Goal: Task Accomplishment & Management: Manage account settings

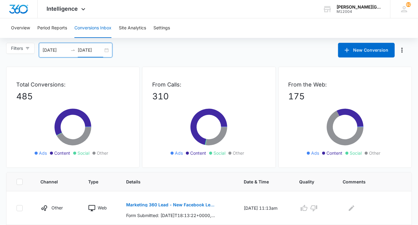
scroll to position [365, 0]
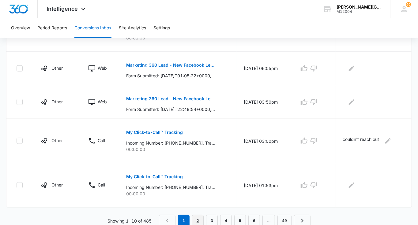
click at [199, 221] on link "2" at bounding box center [198, 221] width 12 height 12
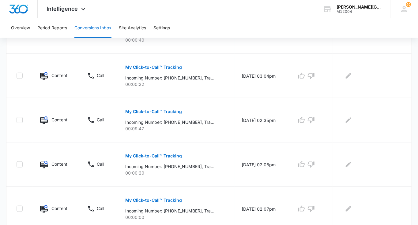
scroll to position [418, 0]
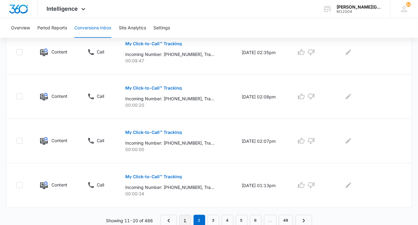
click at [186, 219] on link "1" at bounding box center [185, 221] width 12 height 12
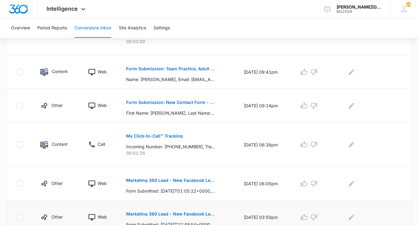
scroll to position [292, 0]
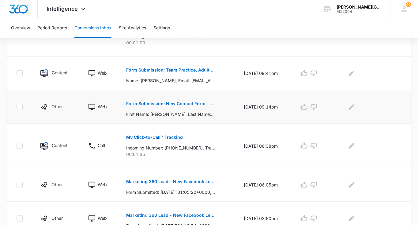
click at [198, 102] on p "Form Submission: New Contact Form - Gorin Tennis" at bounding box center [170, 104] width 89 height 4
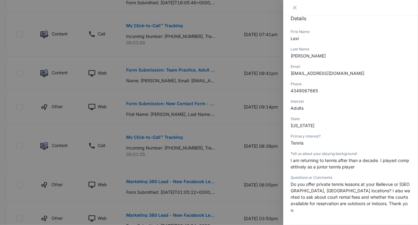
scroll to position [99, 0]
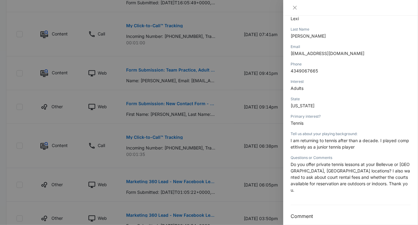
click at [264, 151] on div at bounding box center [209, 112] width 418 height 225
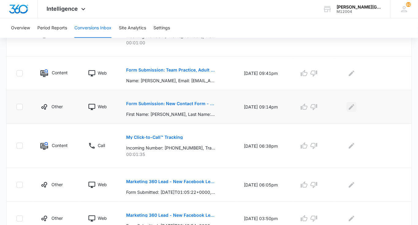
click at [352, 108] on icon "Edit Comments" at bounding box center [352, 107] width 6 height 6
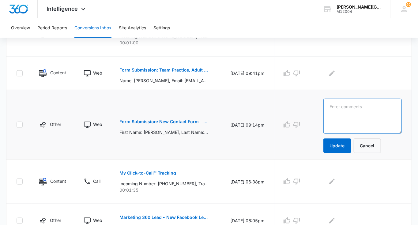
click at [352, 108] on textarea at bounding box center [362, 116] width 78 height 35
type textarea "И"
type textarea "BTA/RTC private lessons & court rentals"
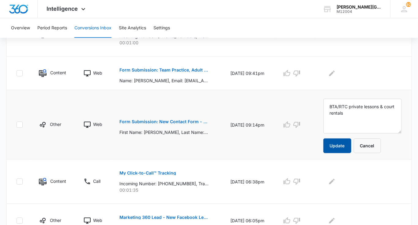
click at [345, 145] on button "Update" at bounding box center [337, 146] width 28 height 15
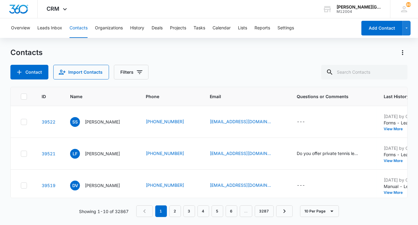
click at [78, 30] on button "Contacts" at bounding box center [78, 28] width 18 height 20
click at [203, 29] on button "Tasks" at bounding box center [199, 28] width 12 height 20
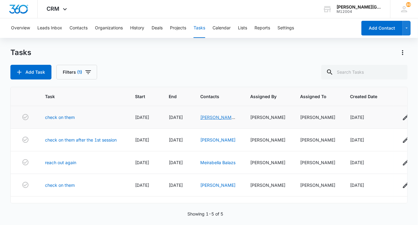
click at [211, 119] on link "[PERSON_NAME] & [PERSON_NAME]" at bounding box center [217, 124] width 35 height 18
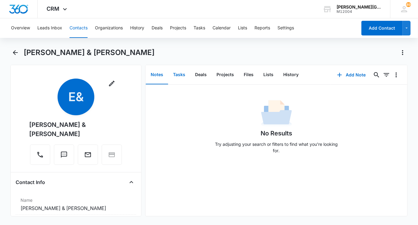
click at [184, 78] on button "Tasks" at bounding box center [179, 75] width 22 height 19
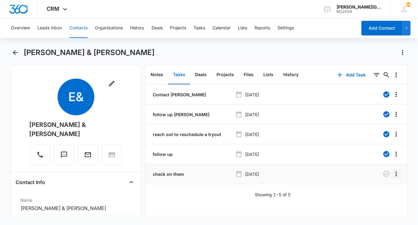
click at [392, 175] on button "Overflow Menu" at bounding box center [396, 174] width 10 height 10
click at [415, 182] on main "[PERSON_NAME] & [PERSON_NAME] Remove E& [PERSON_NAME] & [PERSON_NAME] Contact I…" at bounding box center [209, 136] width 418 height 176
click at [386, 176] on icon "button" at bounding box center [386, 174] width 6 height 6
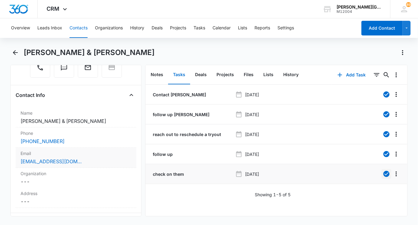
click at [81, 158] on div "[EMAIL_ADDRESS][DOMAIN_NAME]" at bounding box center [76, 161] width 111 height 7
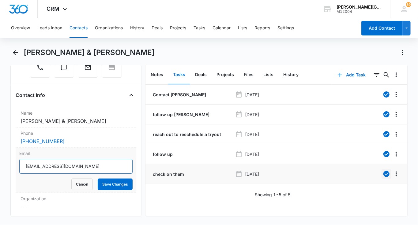
click at [81, 159] on input "[EMAIL_ADDRESS][DOMAIN_NAME]" at bounding box center [75, 166] width 113 height 15
click at [81, 179] on button "Cancel" at bounding box center [81, 185] width 21 height 12
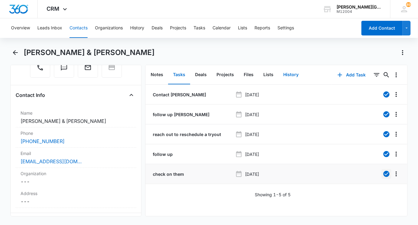
click at [279, 78] on button "History" at bounding box center [290, 75] width 25 height 19
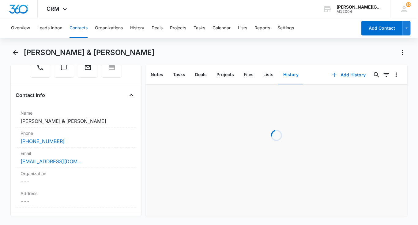
click at [338, 77] on icon "button" at bounding box center [334, 74] width 7 height 7
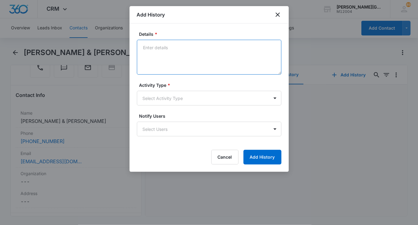
click at [232, 48] on textarea "Details *" at bounding box center [209, 57] width 144 height 35
paste textarea "[PERSON_NAME] had an evaluation tennis session with our coaches, [PERSON_NAME],…"
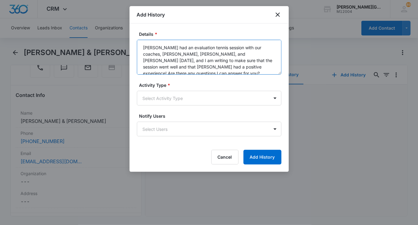
scroll to position [8, 0]
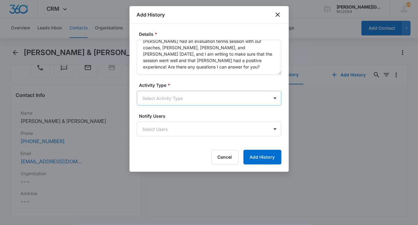
click at [173, 101] on body "CRM Apps Reputation Websites Forms CRM Email Social Shop Payments POS Content A…" at bounding box center [209, 112] width 418 height 225
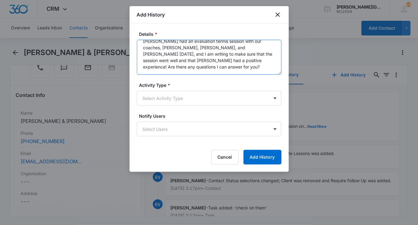
scroll to position [0, 0]
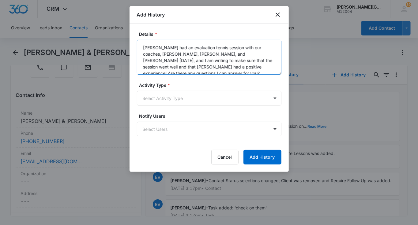
drag, startPoint x: 177, startPoint y: 64, endPoint x: 141, endPoint y: 19, distance: 58.1
click at [141, 19] on div "Add History Details * [PERSON_NAME] had an evaluation tennis session with our c…" at bounding box center [208, 89] width 159 height 166
paste textarea "Hi [PERSON_NAME], Hope you are having a wonderful [DATE]! [PERSON_NAME] had an …"
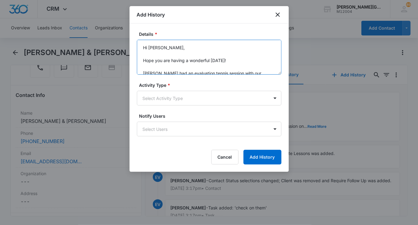
scroll to position [59, 0]
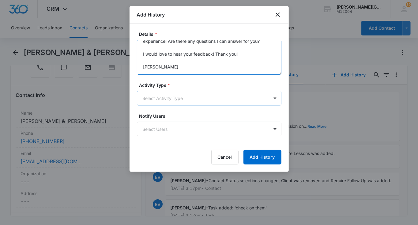
type textarea "Hi [PERSON_NAME], Hope you are having a wonderful [DATE]! [PERSON_NAME] had an …"
click at [212, 92] on body "CRM Apps Reputation Websites Forms CRM Email Social Shop Payments POS Content A…" at bounding box center [209, 112] width 418 height 225
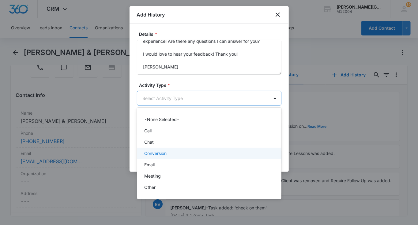
click at [167, 156] on p "Conversion" at bounding box center [155, 153] width 22 height 6
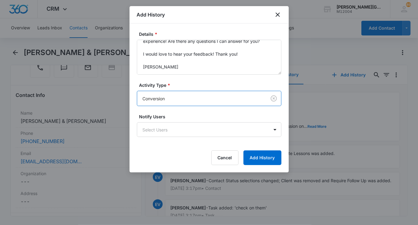
click at [169, 100] on body "CRM Apps Reputation Websites Forms CRM Email Social Shop Payments POS Content A…" at bounding box center [209, 112] width 418 height 225
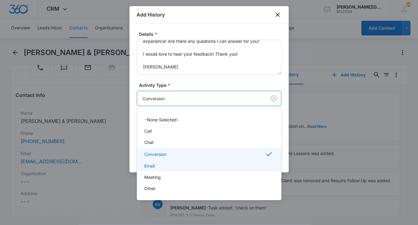
click at [161, 169] on div "Email" at bounding box center [208, 166] width 129 height 6
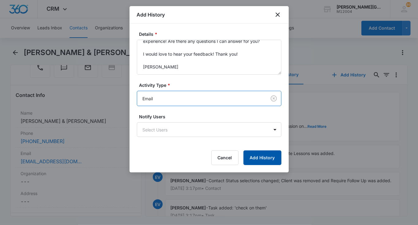
click at [276, 154] on button "Add History" at bounding box center [262, 158] width 38 height 15
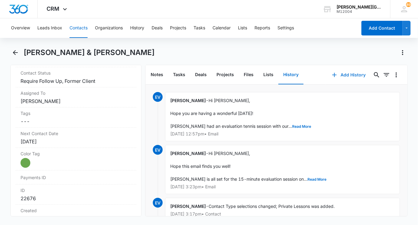
scroll to position [302, 0]
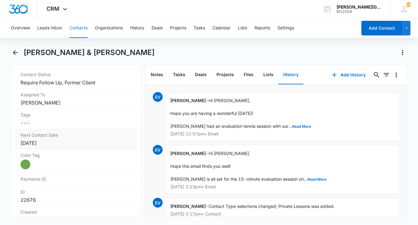
click at [55, 132] on label "Next Contact Date" at bounding box center [76, 135] width 111 height 6
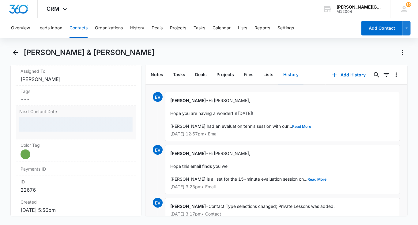
scroll to position [331, 0]
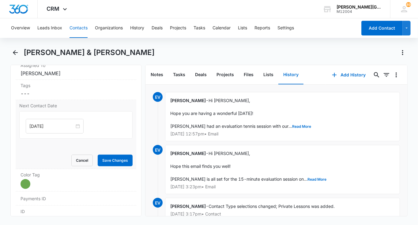
click at [53, 111] on div "[DATE]" at bounding box center [75, 125] width 113 height 28
click at [52, 123] on input "[DATE]" at bounding box center [51, 126] width 45 height 7
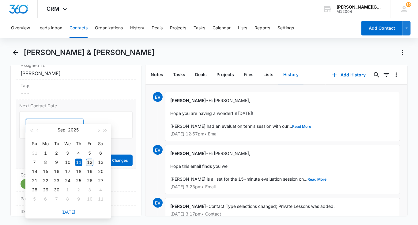
click at [88, 160] on div "12" at bounding box center [89, 162] width 7 height 7
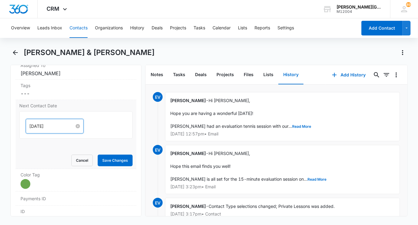
click at [47, 123] on input "[DATE]" at bounding box center [51, 126] width 45 height 7
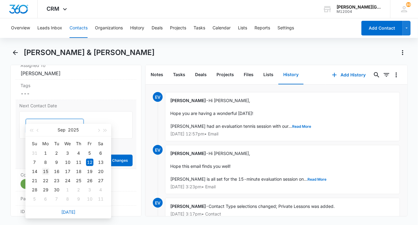
type input "[DATE]"
click at [48, 171] on div "15" at bounding box center [45, 171] width 7 height 7
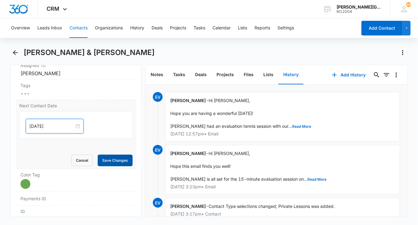
click at [116, 155] on button "Save Changes" at bounding box center [115, 161] width 35 height 12
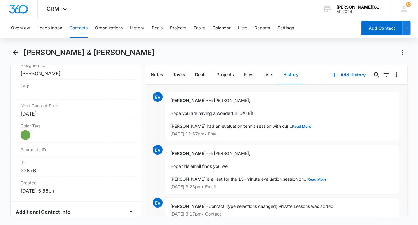
click at [83, 39] on div "Overview Leads Inbox Contacts Organizations History Deals Projects Tasks Calend…" at bounding box center [209, 121] width 418 height 206
click at [82, 31] on button "Contacts" at bounding box center [78, 28] width 18 height 20
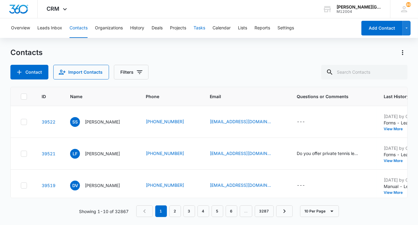
click at [196, 27] on button "Tasks" at bounding box center [199, 28] width 12 height 20
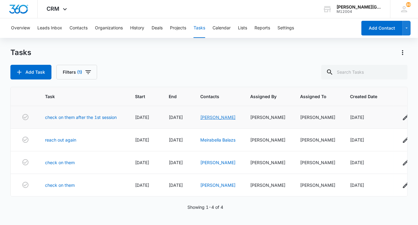
click at [213, 117] on link "[PERSON_NAME]" at bounding box center [217, 117] width 35 height 5
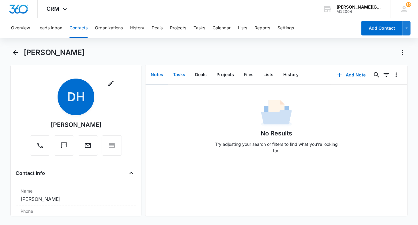
click at [183, 77] on button "Tasks" at bounding box center [179, 75] width 22 height 19
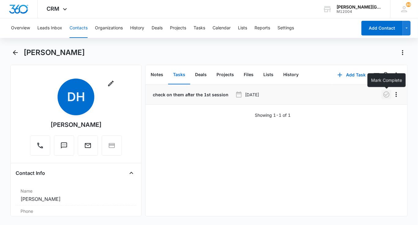
click at [388, 97] on icon "button" at bounding box center [386, 94] width 7 height 7
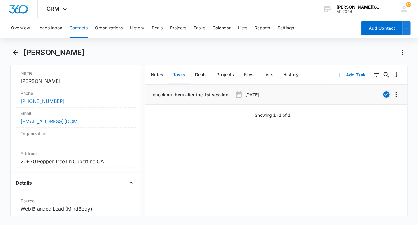
scroll to position [134, 0]
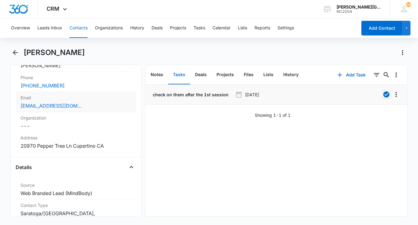
click at [97, 108] on div "[EMAIL_ADDRESS][DOMAIN_NAME]" at bounding box center [76, 105] width 111 height 7
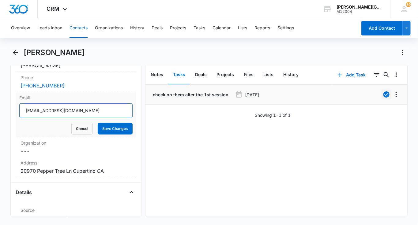
click at [97, 108] on input "[EMAIL_ADDRESS][DOMAIN_NAME]" at bounding box center [75, 110] width 113 height 15
click at [93, 126] on button "Cancel" at bounding box center [81, 129] width 21 height 12
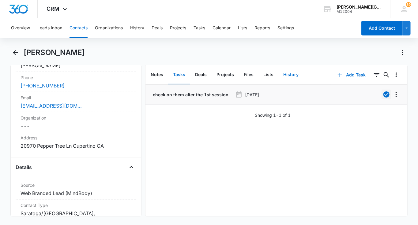
click at [294, 73] on button "History" at bounding box center [290, 75] width 25 height 19
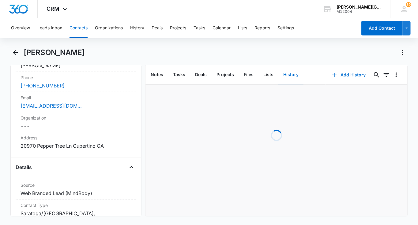
click at [348, 74] on button "Add History" at bounding box center [349, 75] width 46 height 15
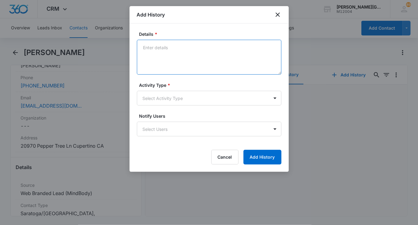
click at [208, 67] on textarea "Details *" at bounding box center [209, 57] width 144 height 35
paste textarea "Hello Shali, Hope you are having a wonderful [DATE]! [PERSON_NAME] had the firs…"
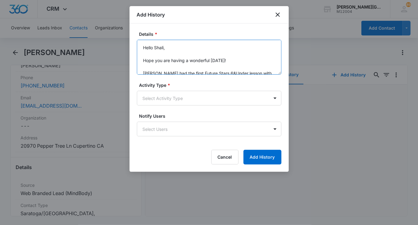
scroll to position [59, 0]
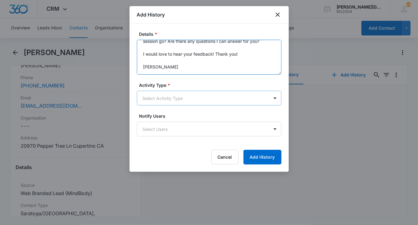
type textarea "Hello Shali, Hope you are having a wonderful [DATE]! [PERSON_NAME] had the firs…"
click at [186, 98] on body "CRM Apps Reputation Websites Forms CRM Email Social Shop Payments POS Content A…" at bounding box center [209, 112] width 418 height 225
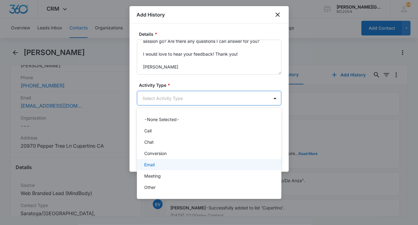
click at [155, 167] on p "Email" at bounding box center [149, 165] width 10 height 6
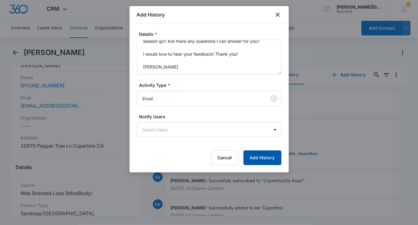
click at [255, 157] on button "Add History" at bounding box center [262, 158] width 38 height 15
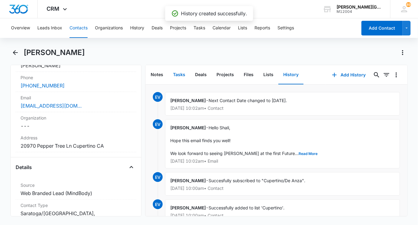
click at [187, 77] on button "Tasks" at bounding box center [179, 75] width 22 height 19
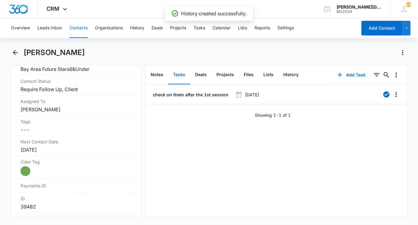
scroll to position [300, 0]
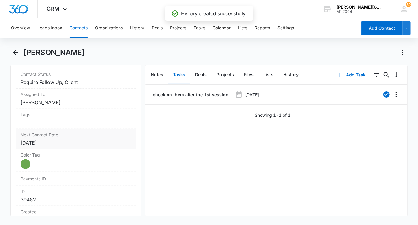
click at [59, 139] on div "[DATE]" at bounding box center [76, 142] width 111 height 7
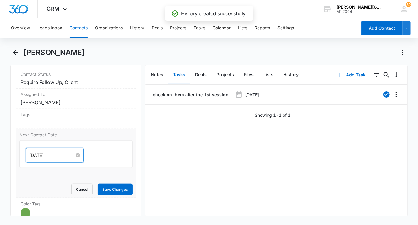
click at [41, 152] on input "[DATE]" at bounding box center [51, 155] width 45 height 7
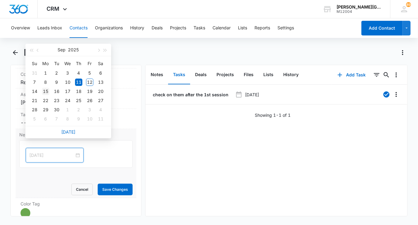
type input "[DATE]"
click at [46, 90] on div "15" at bounding box center [45, 91] width 7 height 7
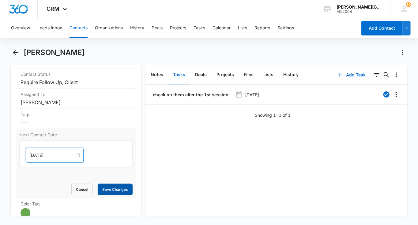
click at [103, 184] on button "Save Changes" at bounding box center [115, 190] width 35 height 12
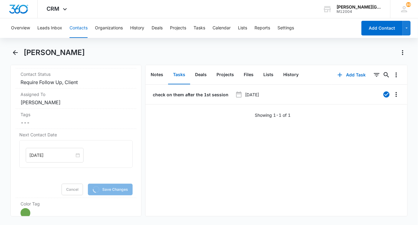
click at [80, 27] on button "Contacts" at bounding box center [78, 28] width 18 height 20
